Goal: Task Accomplishment & Management: Manage account settings

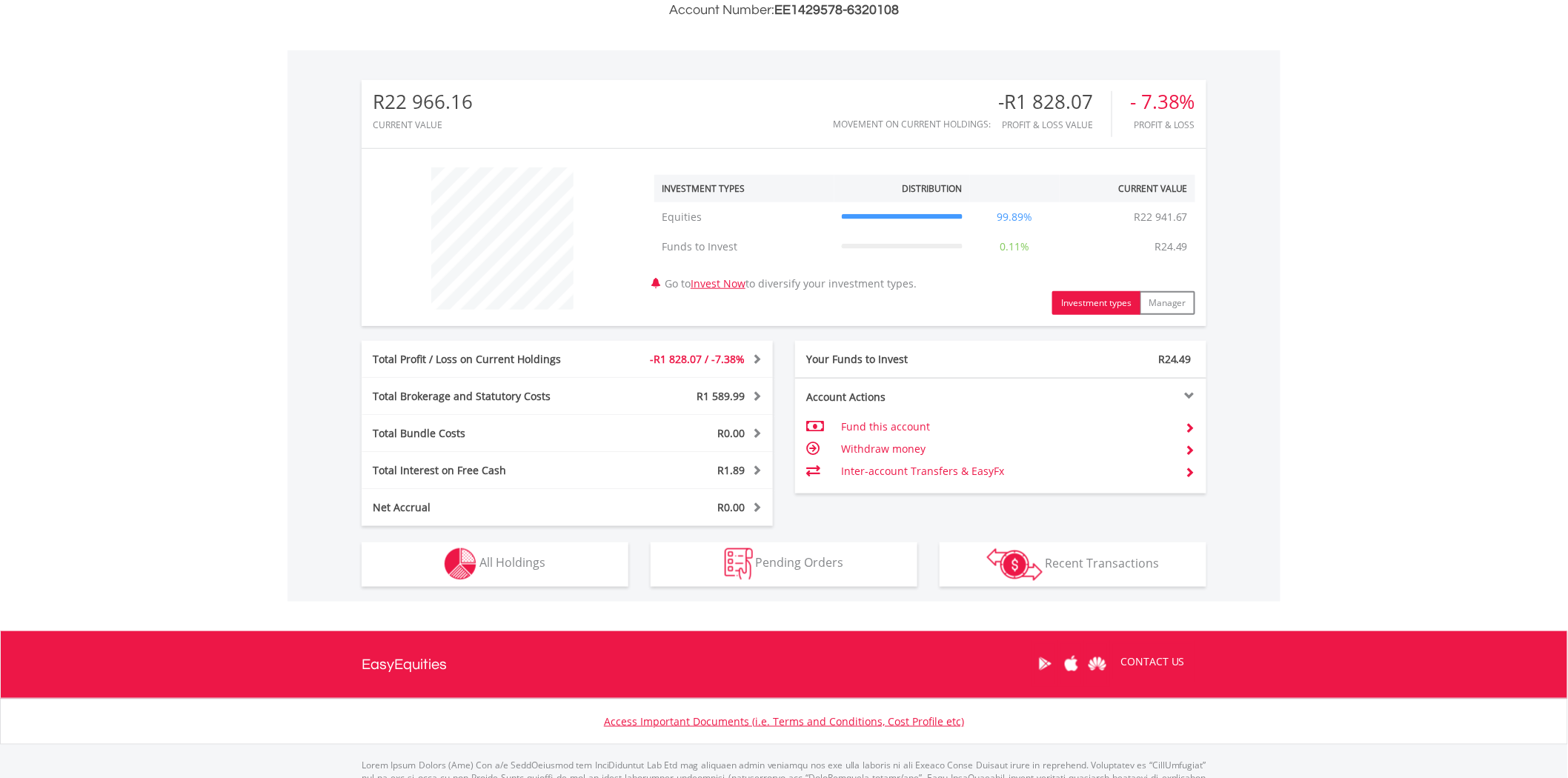
scroll to position [411, 0]
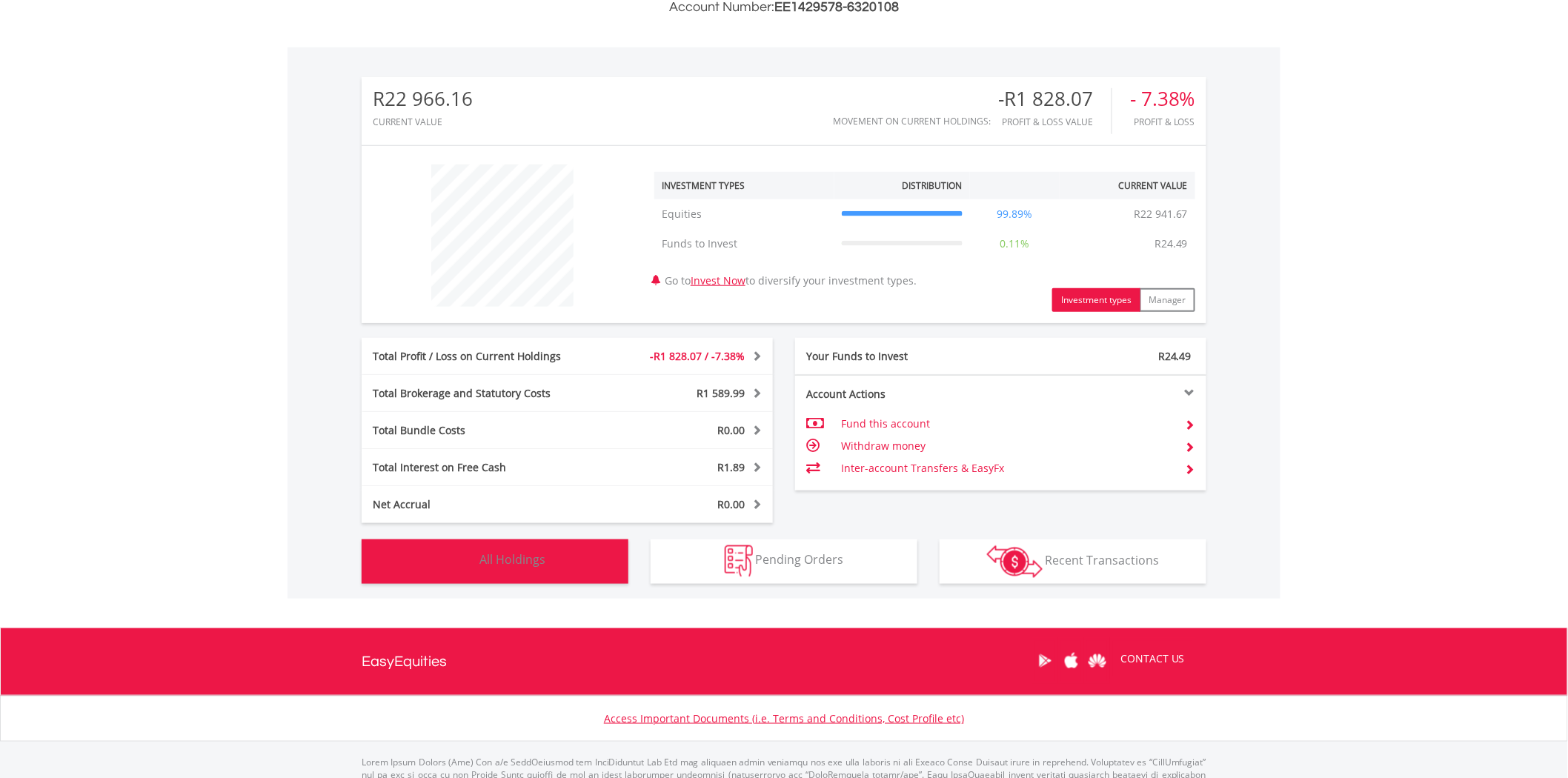
click at [517, 554] on span "All Holdings" at bounding box center [513, 560] width 66 height 16
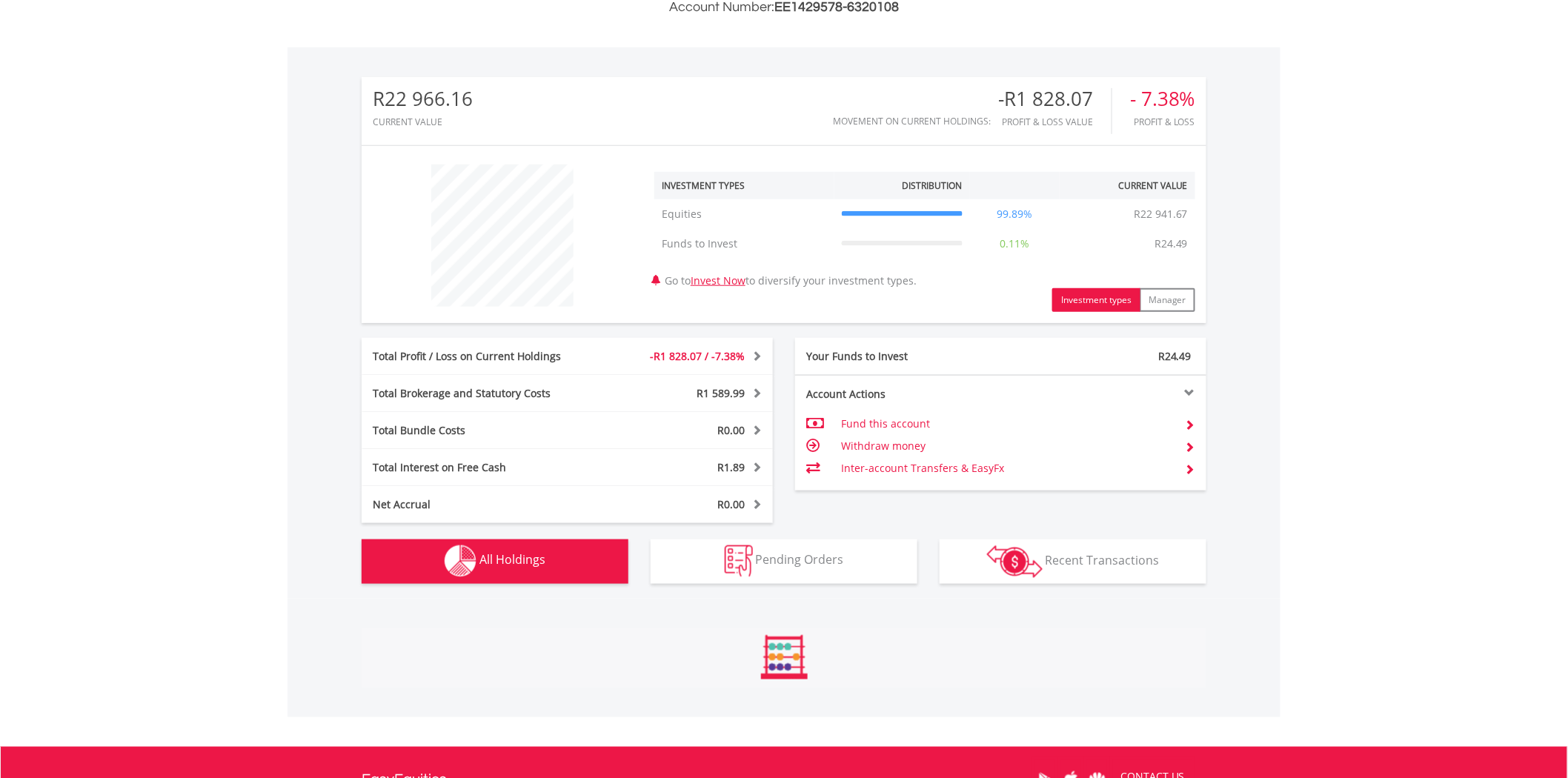
scroll to position [839, 0]
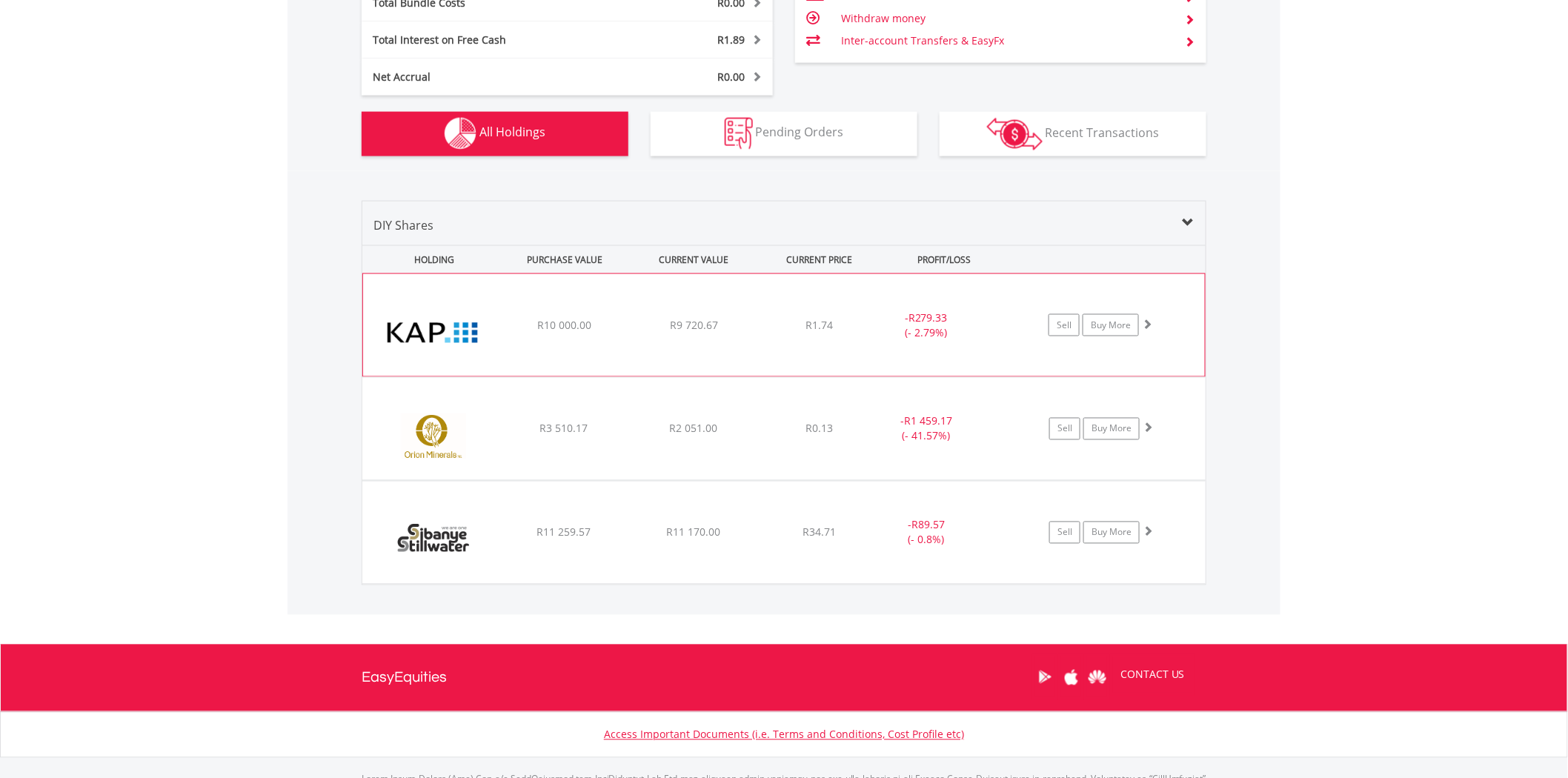
click at [469, 330] on img at bounding box center [434, 332] width 127 height 80
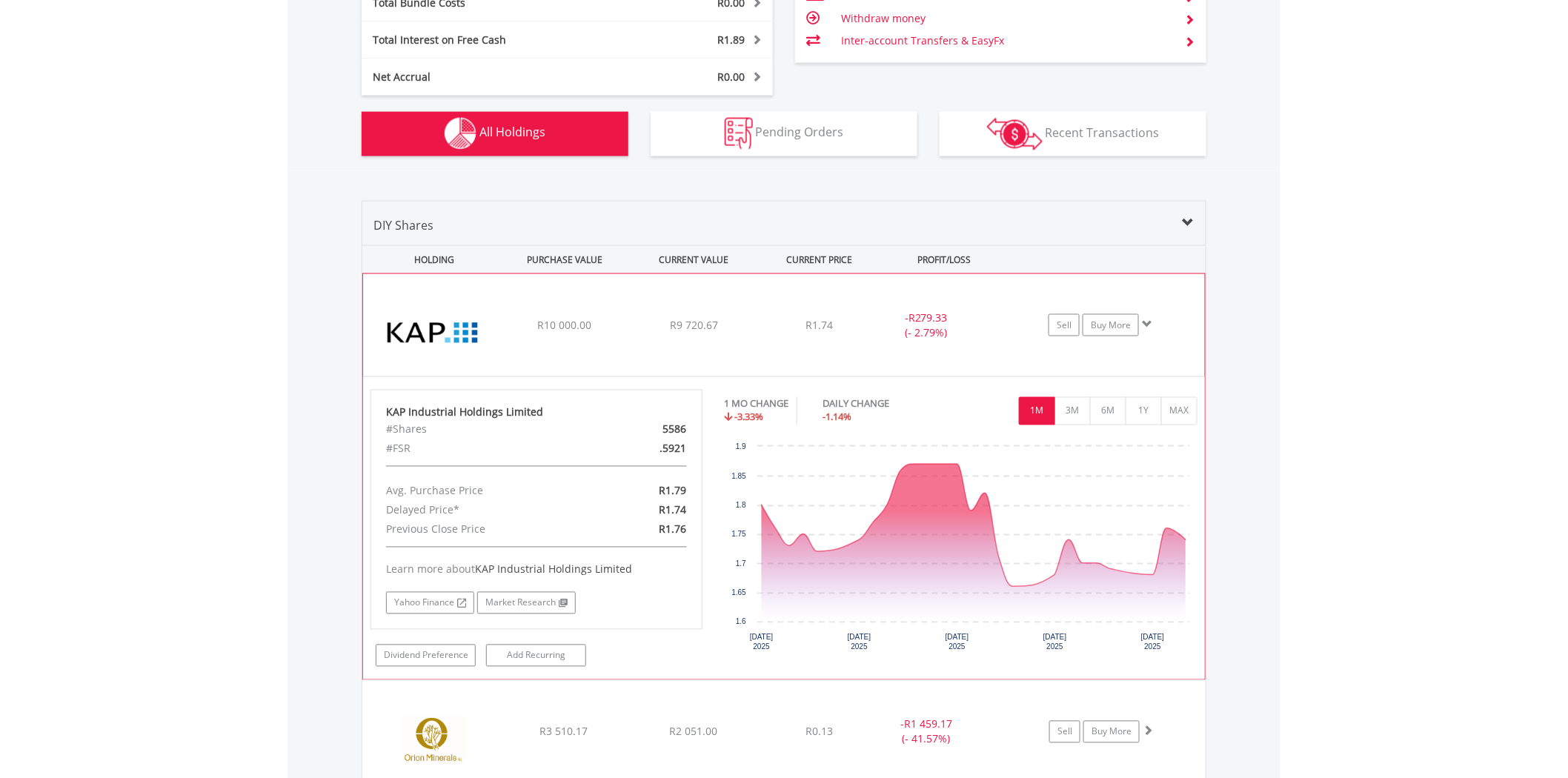
click at [469, 330] on img at bounding box center [434, 332] width 127 height 80
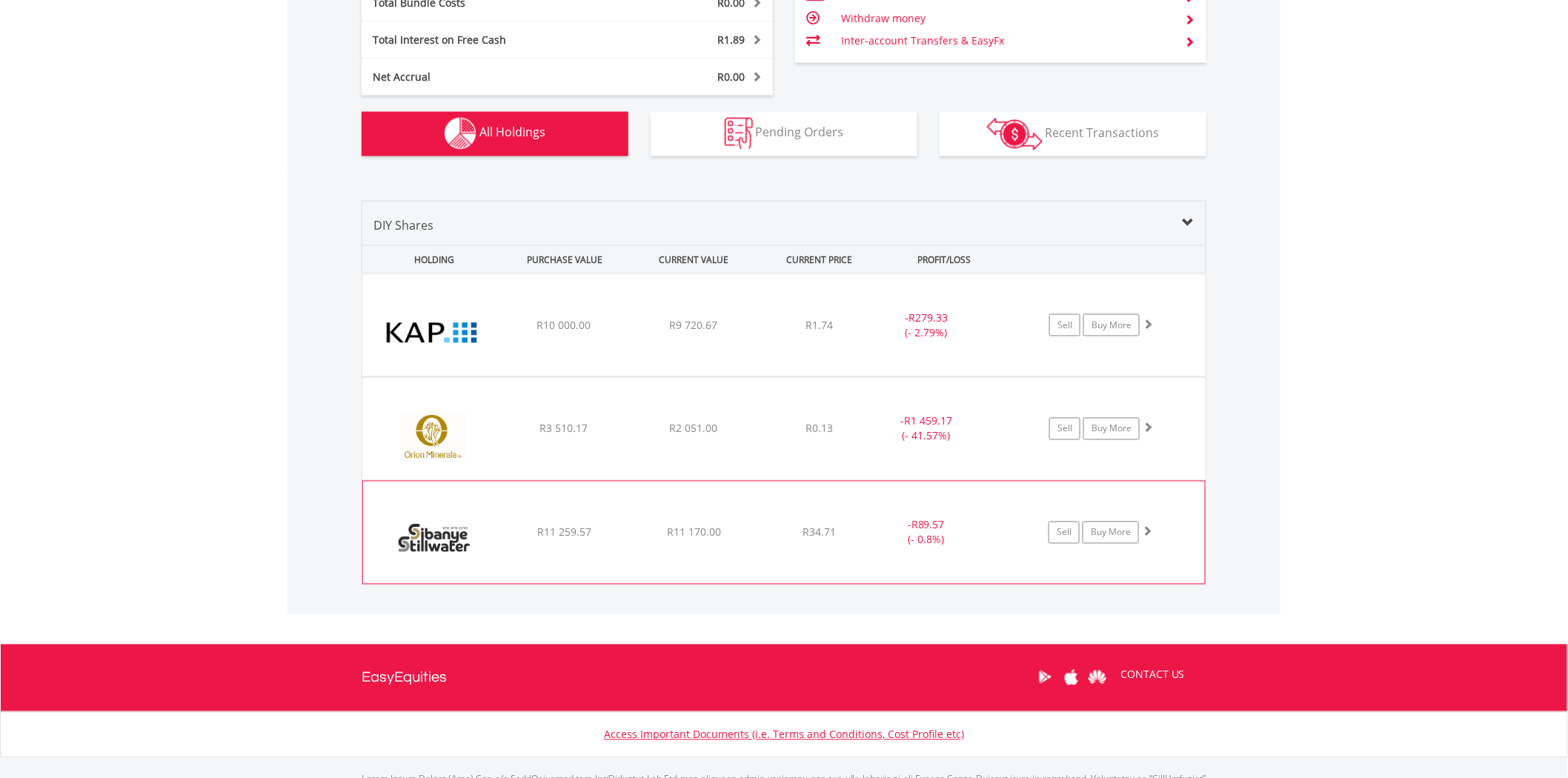
click at [495, 528] on img at bounding box center [434, 540] width 127 height 80
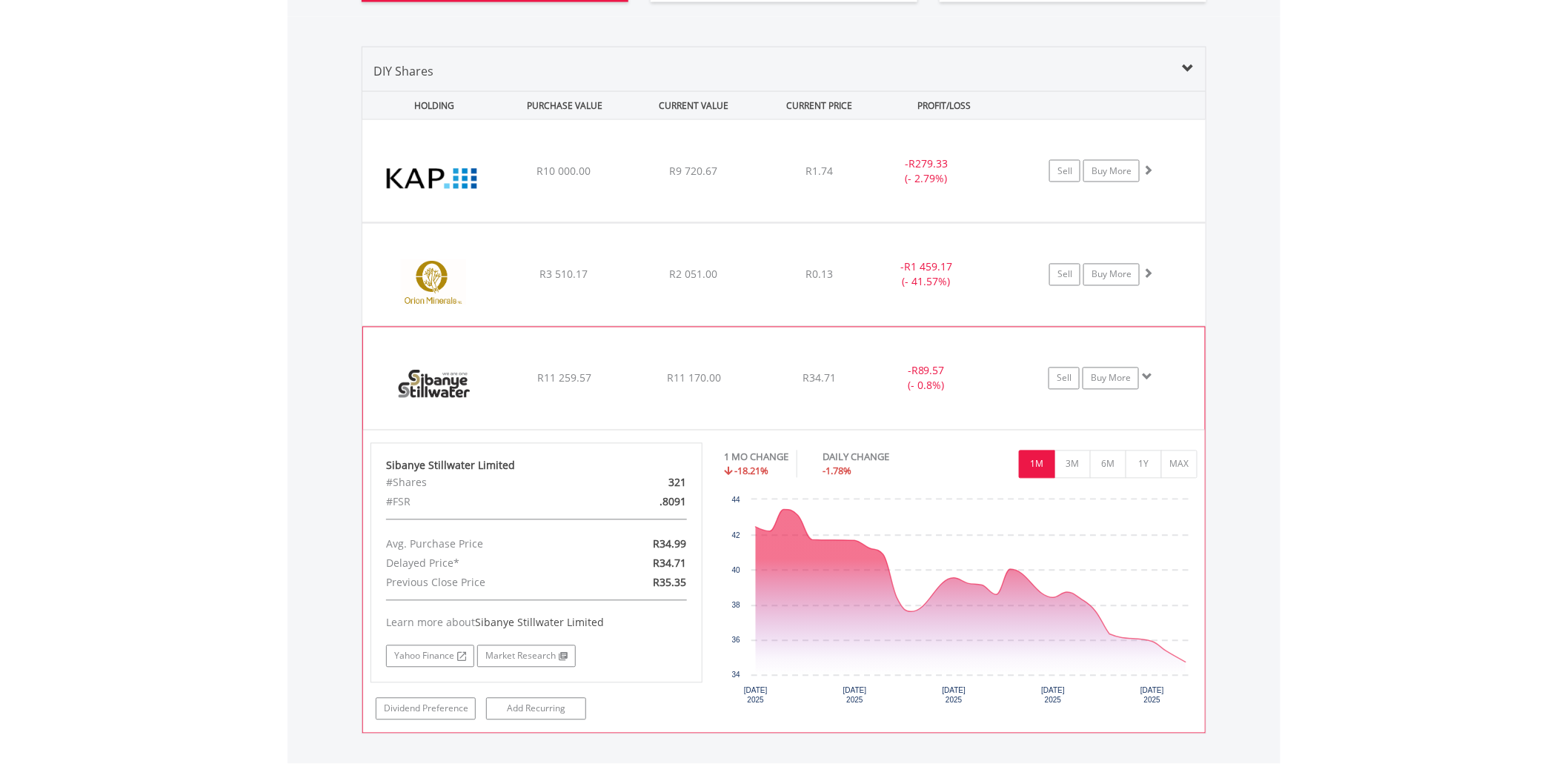
scroll to position [1003, 0]
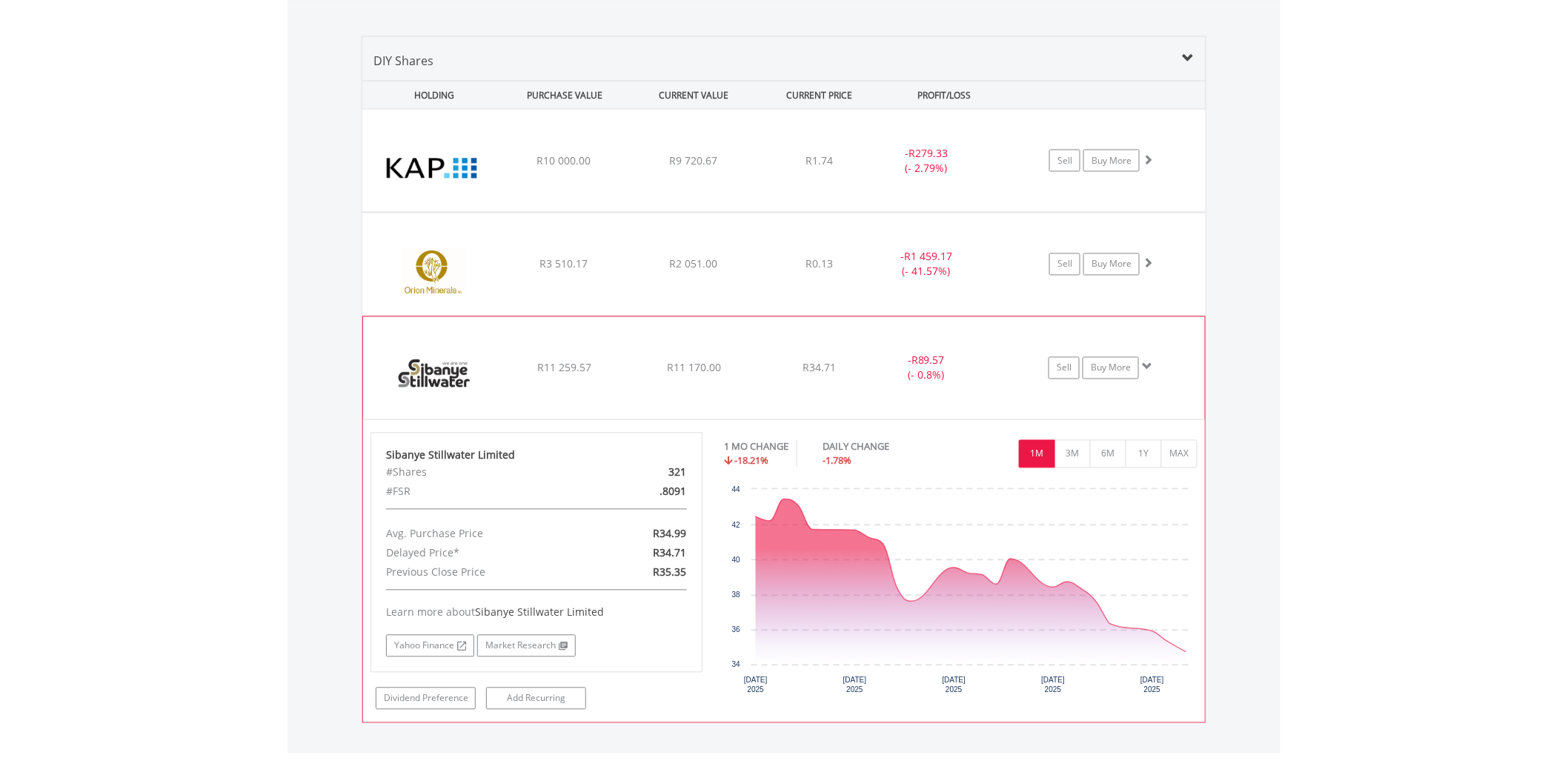
click at [465, 361] on img at bounding box center [434, 376] width 127 height 80
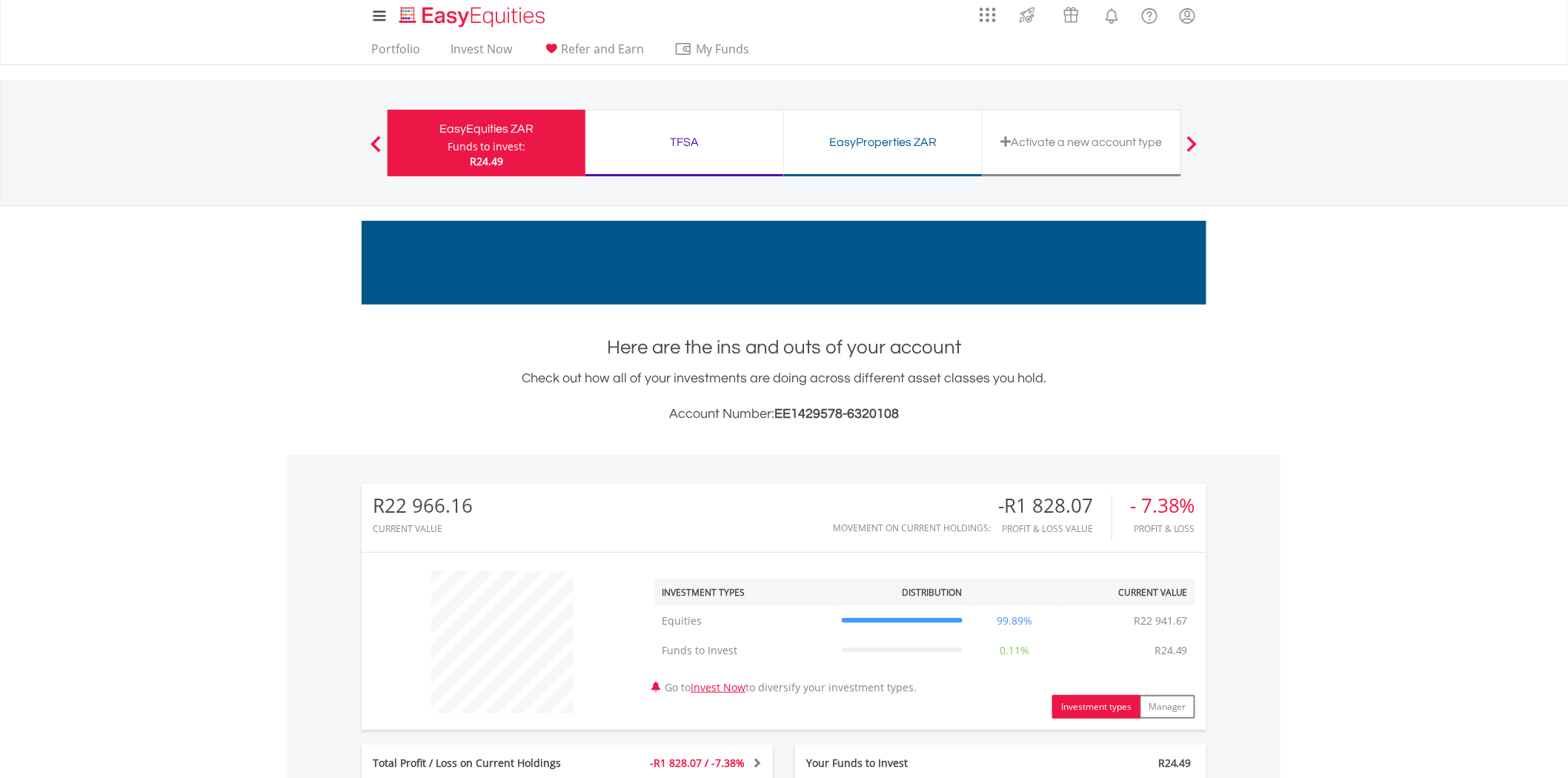
scroll to position [0, 0]
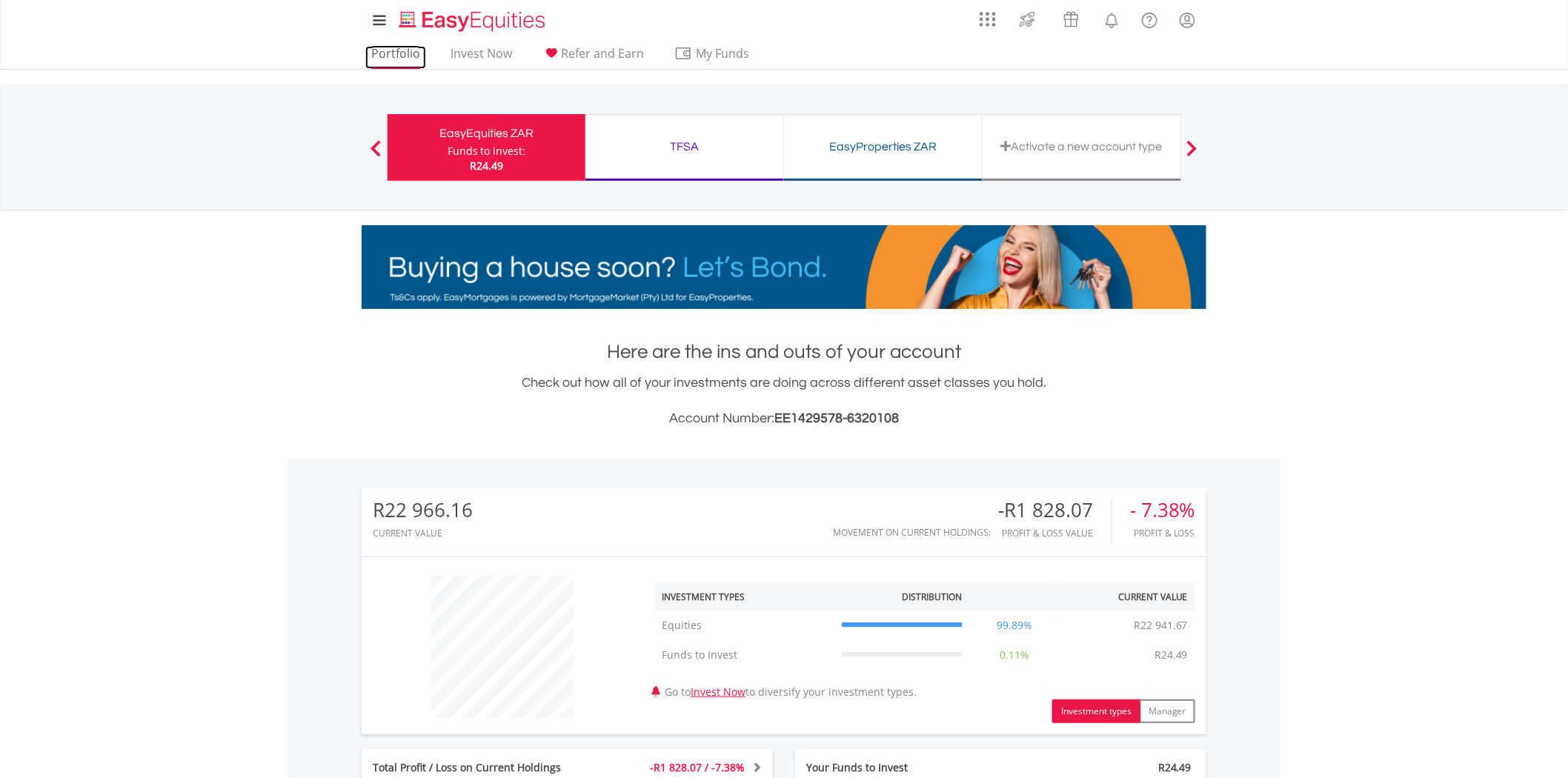
click at [404, 46] on link "Portfolio" at bounding box center [396, 57] width 61 height 23
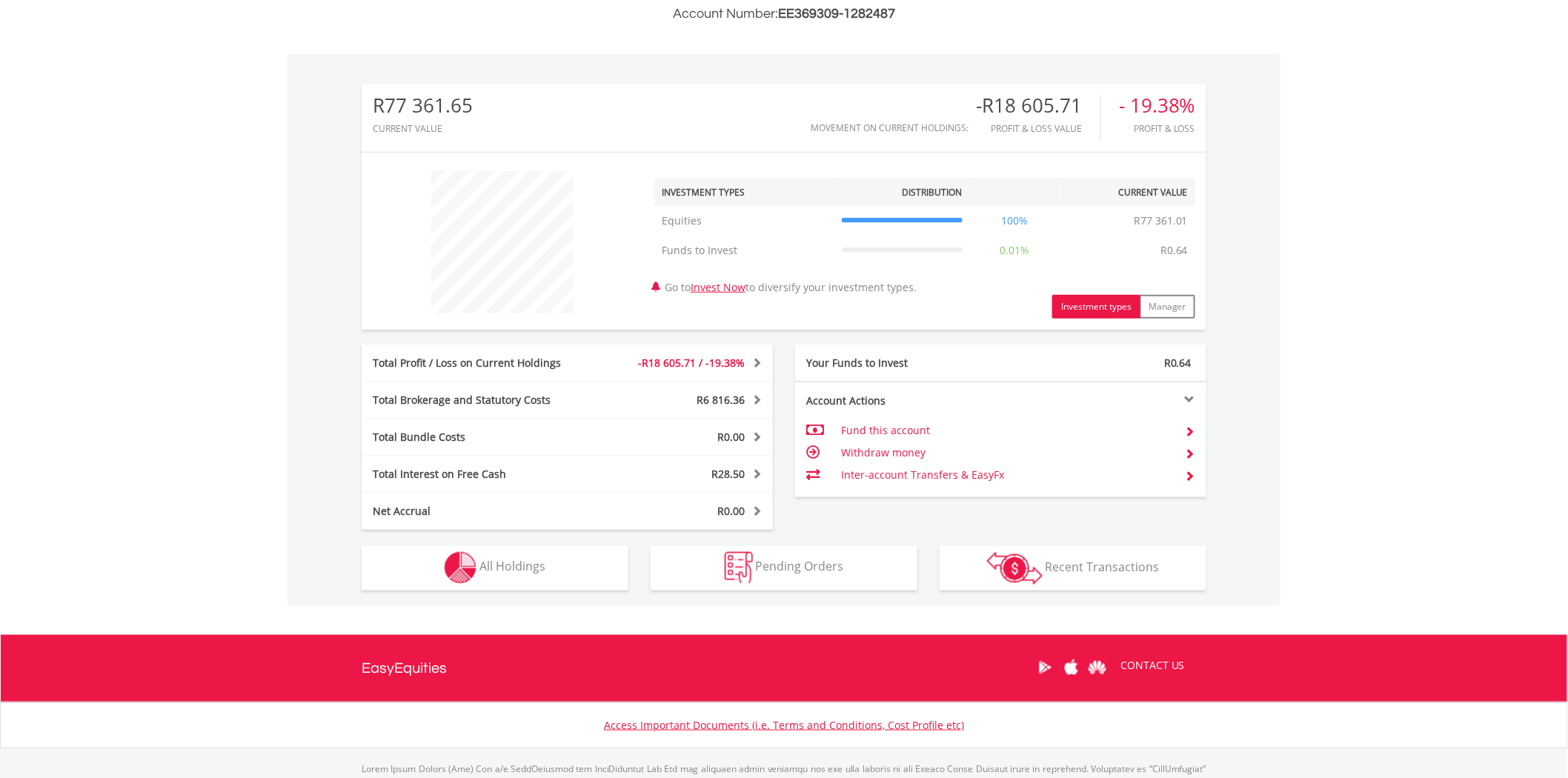
scroll to position [475, 0]
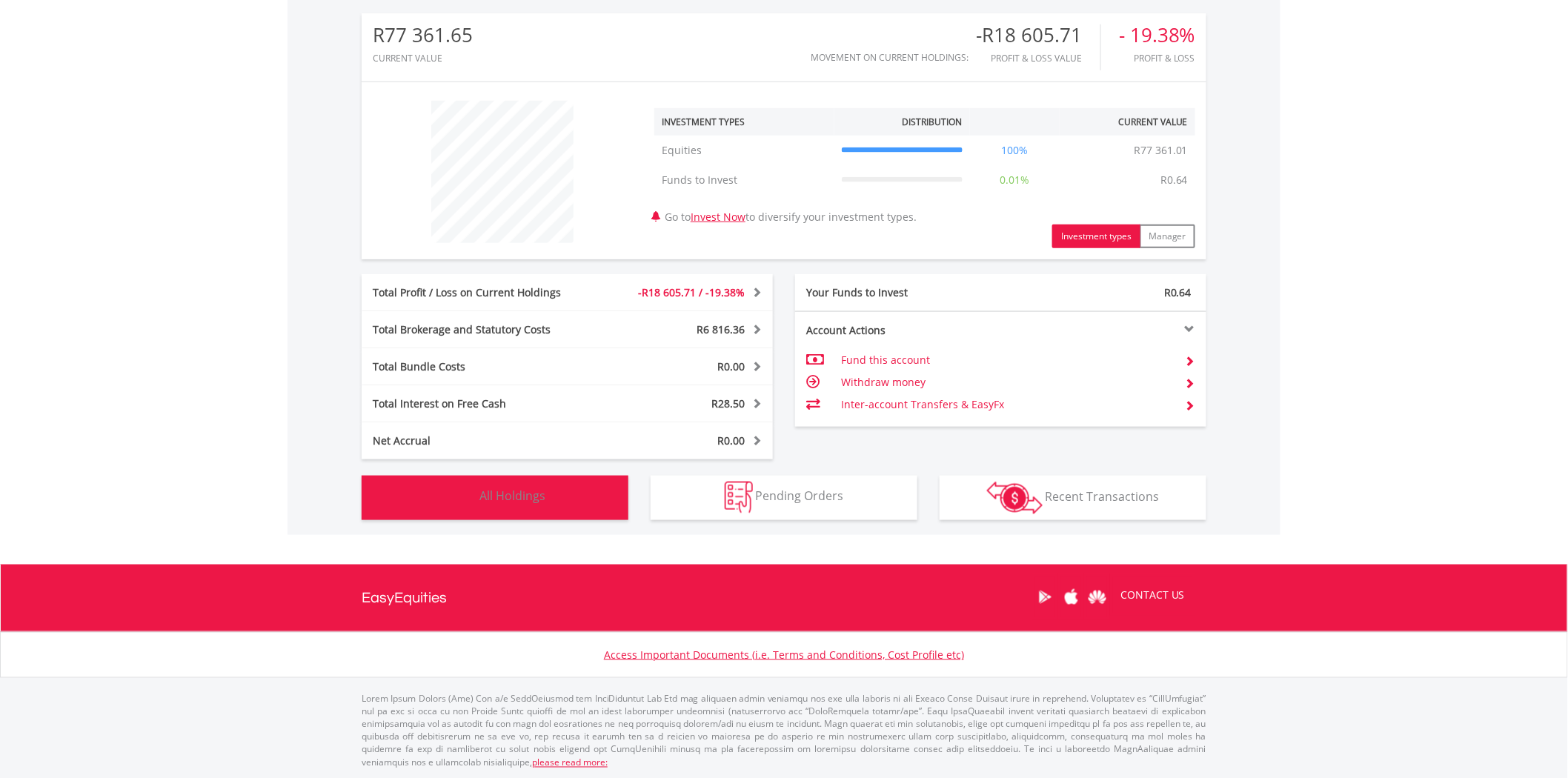
click at [487, 492] on span "All Holdings" at bounding box center [513, 496] width 66 height 16
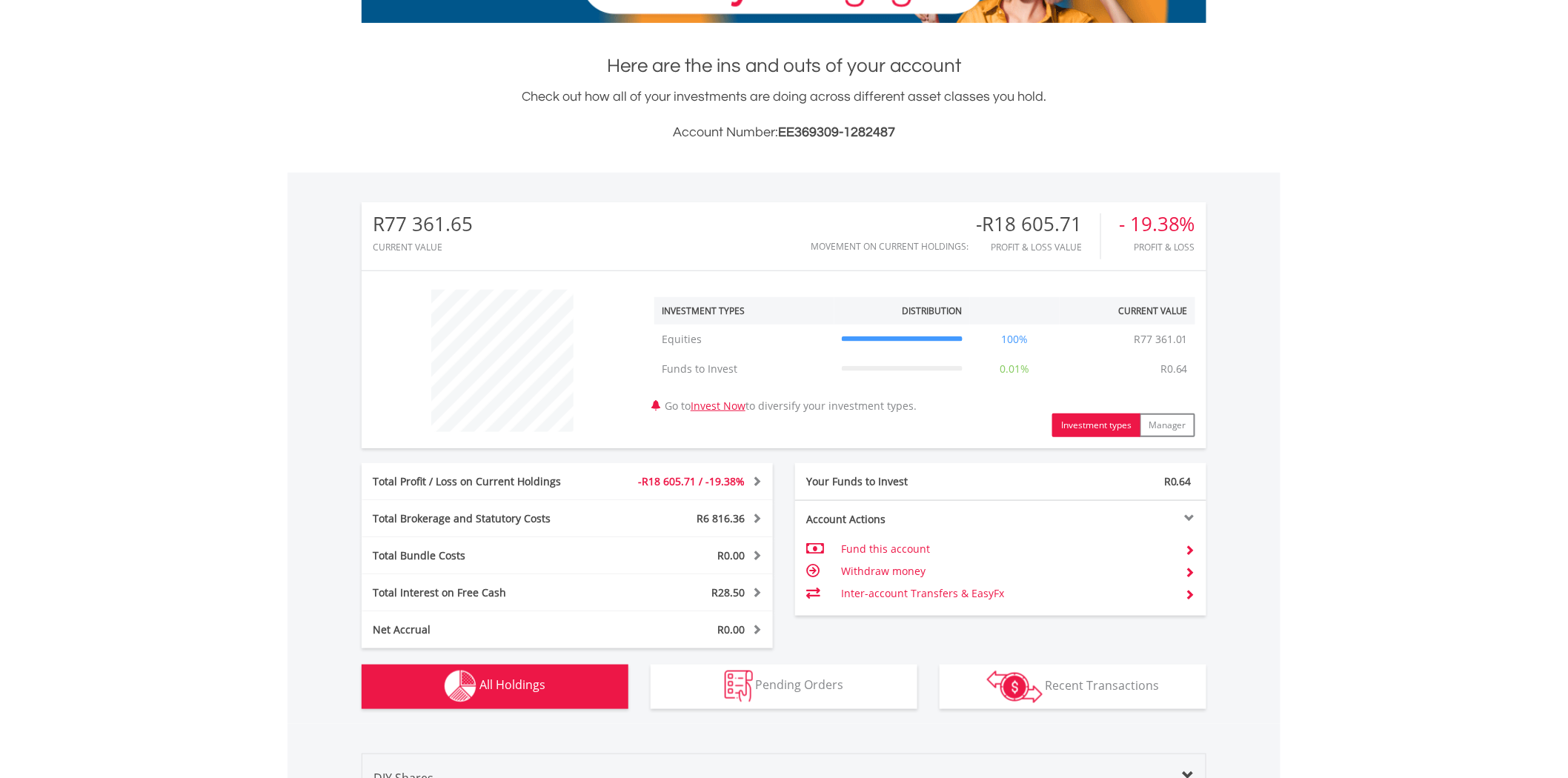
scroll to position [0, 0]
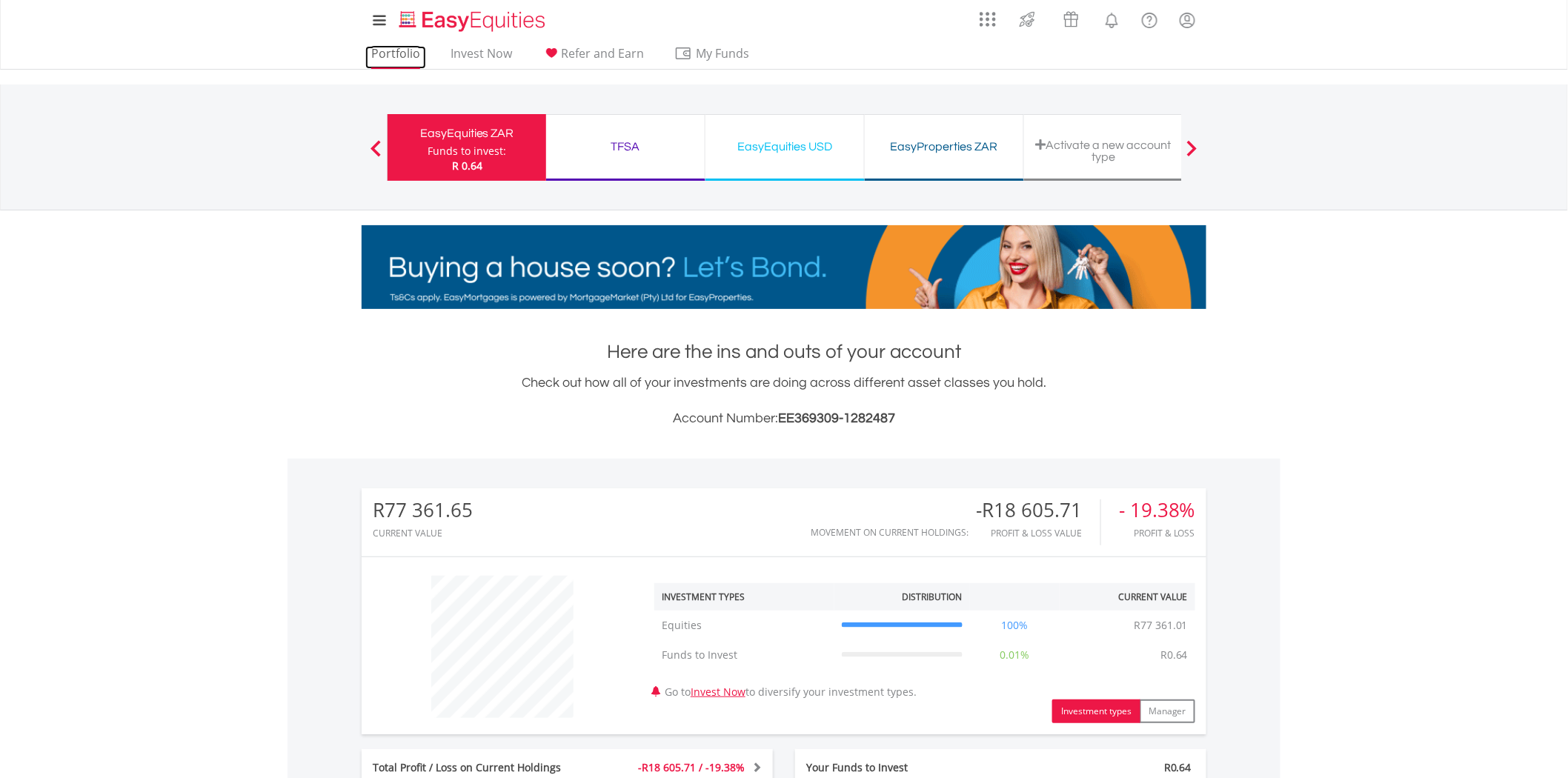
click at [398, 53] on link "Portfolio" at bounding box center [396, 57] width 61 height 23
